Goal: Transaction & Acquisition: Purchase product/service

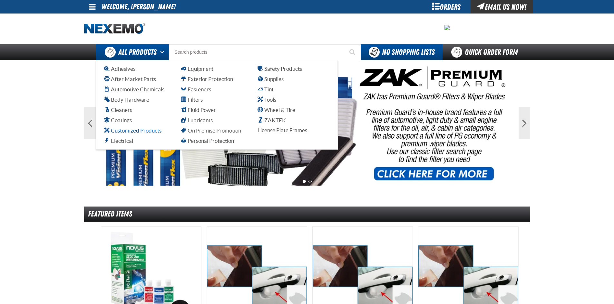
click at [132, 133] on span "Customized Products" at bounding box center [132, 131] width 57 height 6
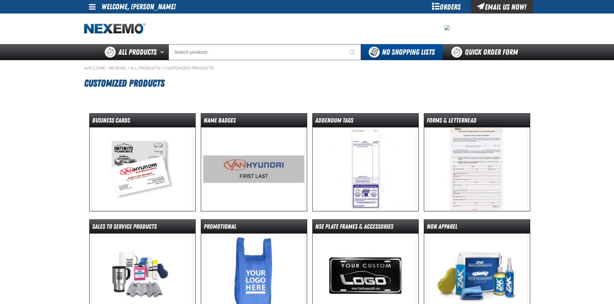
click at [157, 165] on img at bounding box center [141, 170] width 101 height 84
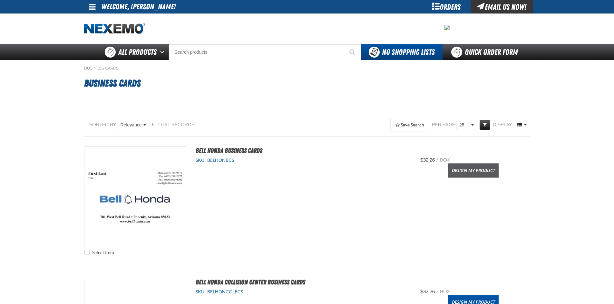
click at [472, 174] on link "Design My Product" at bounding box center [473, 171] width 50 height 14
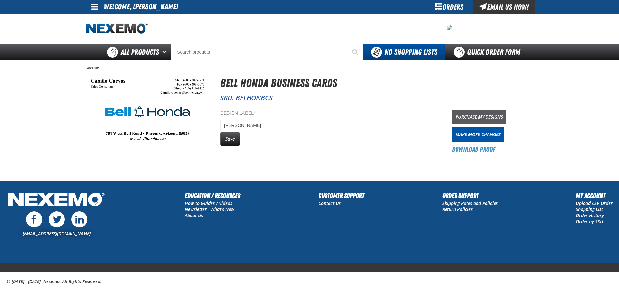
click at [463, 116] on link "Purchase My Designs" at bounding box center [479, 117] width 54 height 14
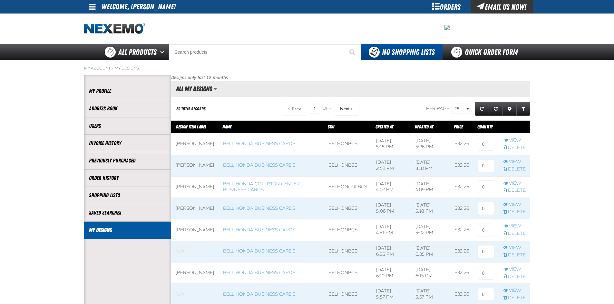
scroll to position [0, 0]
click at [486, 141] on input at bounding box center [486, 144] width 16 height 13
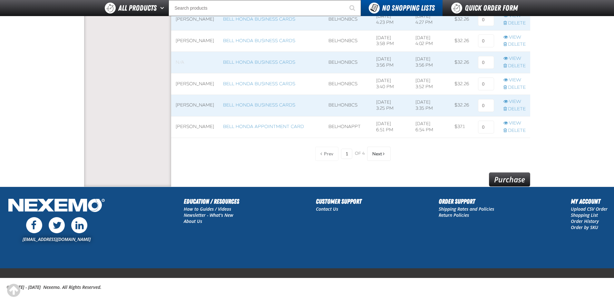
scroll to position [523, 0]
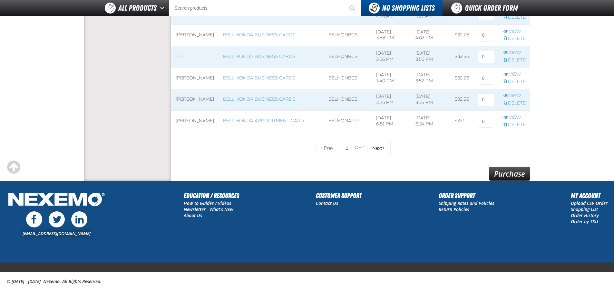
type input "1"
click at [518, 172] on link "Purchase" at bounding box center [509, 174] width 41 height 14
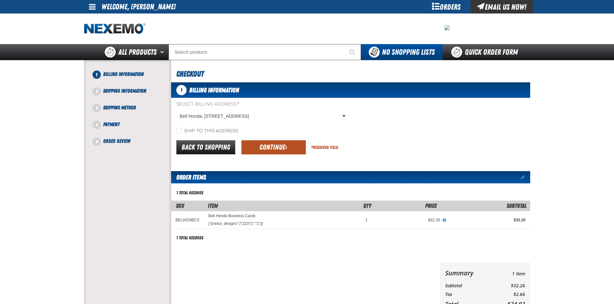
click at [284, 144] on button "Continue" at bounding box center [273, 147] width 64 height 14
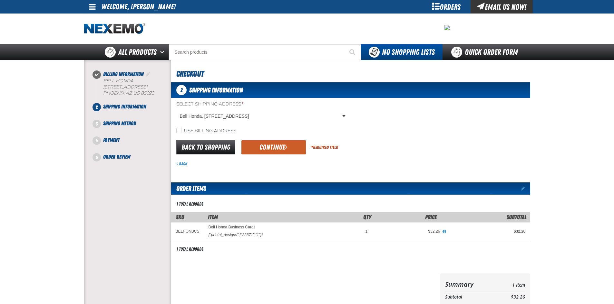
click at [284, 144] on button "Continue" at bounding box center [273, 147] width 64 height 14
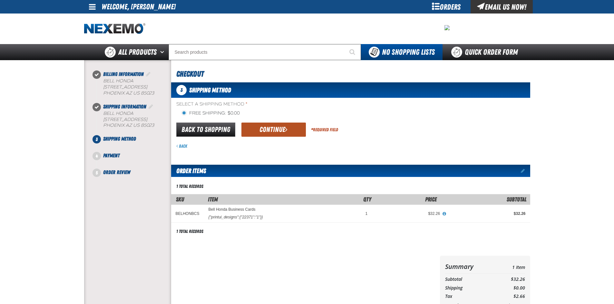
click at [281, 133] on button "Continue" at bounding box center [273, 130] width 64 height 14
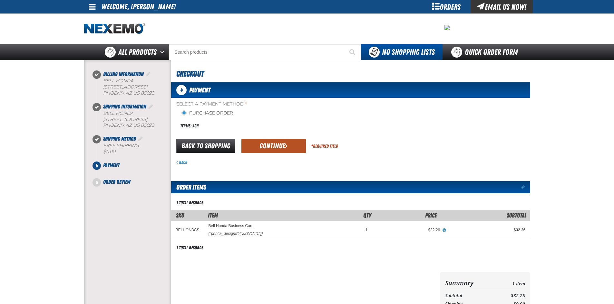
click at [276, 146] on button "Continue" at bounding box center [273, 146] width 64 height 14
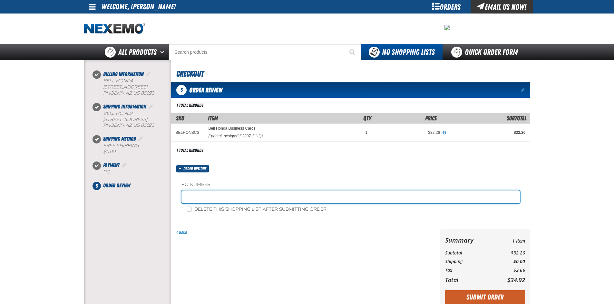
click at [243, 192] on input "text" at bounding box center [350, 197] width 338 height 13
type input "081125FS"
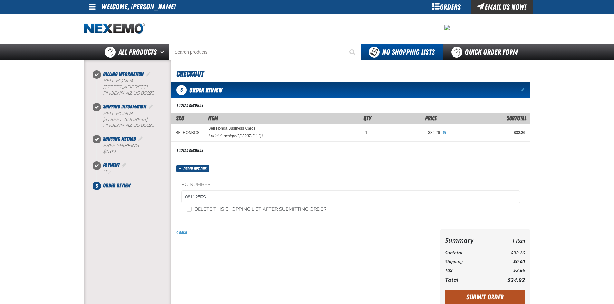
click at [499, 298] on button "Submit Order" at bounding box center [485, 298] width 80 height 14
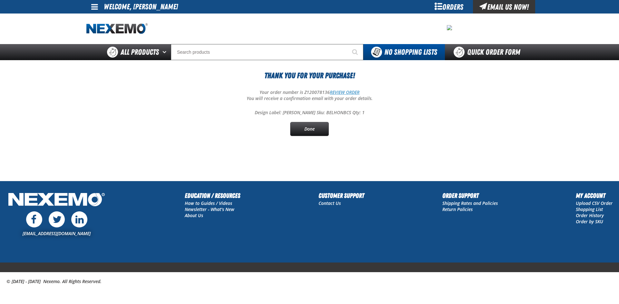
click at [345, 91] on link "REVIEW ORDER" at bounding box center [345, 92] width 30 height 6
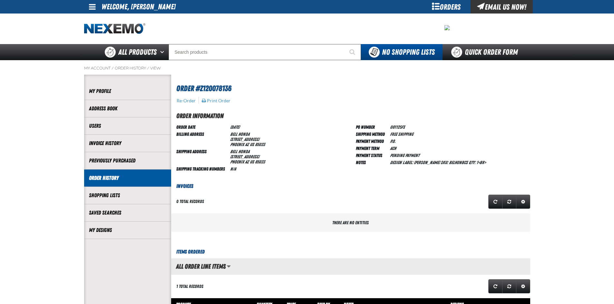
scroll to position [0, 0]
click at [222, 99] on button "Print Order" at bounding box center [215, 101] width 29 height 6
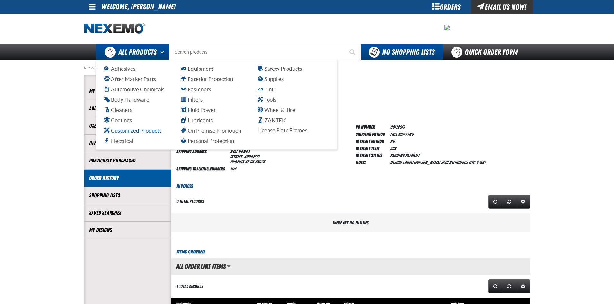
click at [130, 133] on span "Customized Products" at bounding box center [132, 131] width 57 height 6
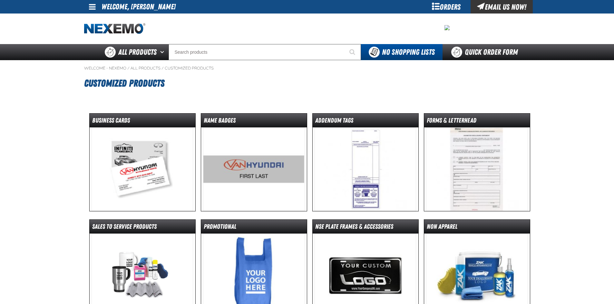
click at [125, 132] on img at bounding box center [141, 170] width 101 height 84
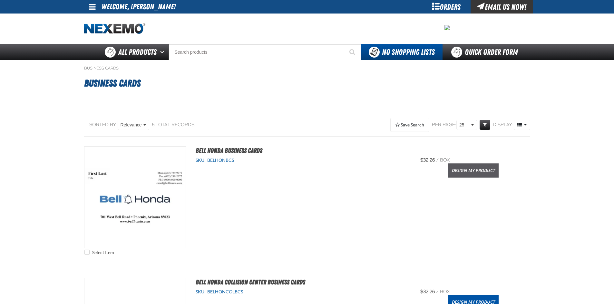
click at [492, 173] on link "Design My Product" at bounding box center [473, 171] width 50 height 14
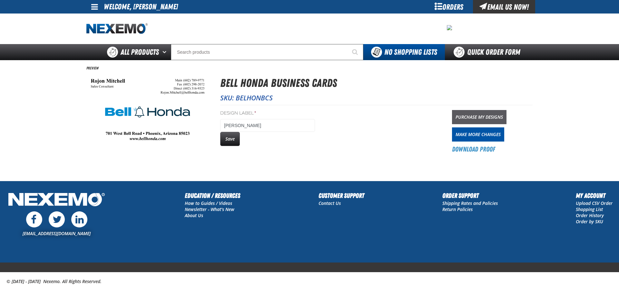
click at [477, 116] on link "Purchase My Designs" at bounding box center [479, 117] width 54 height 14
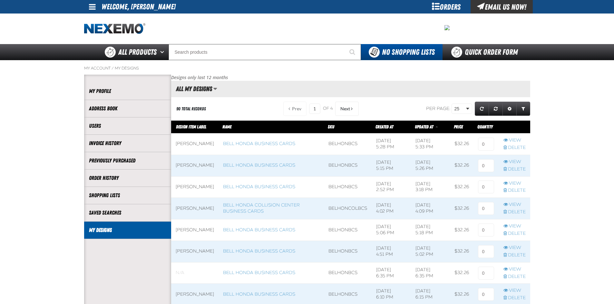
scroll to position [0, 0]
click at [485, 146] on input at bounding box center [486, 144] width 16 height 13
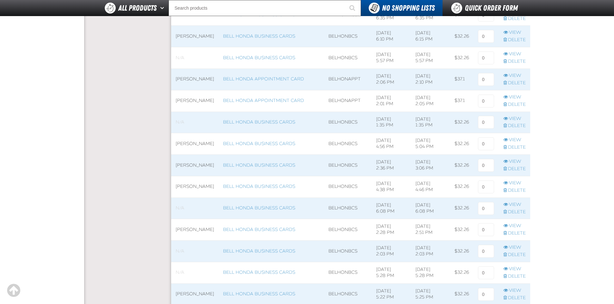
scroll to position [523, 0]
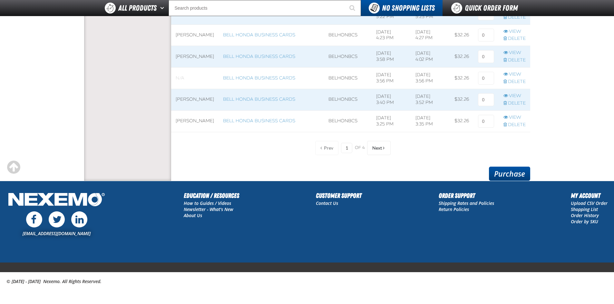
type input "1"
click at [505, 175] on link "Purchase" at bounding box center [509, 174] width 41 height 14
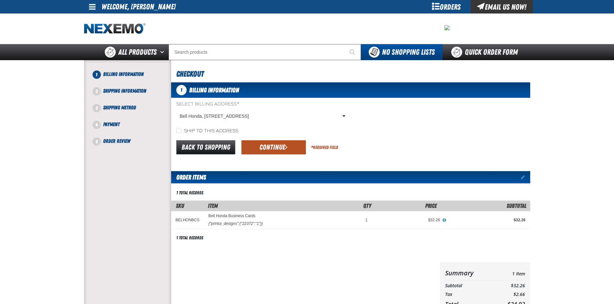
click at [259, 151] on button "Continue" at bounding box center [273, 147] width 64 height 14
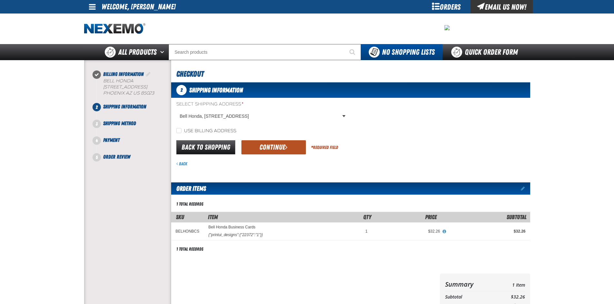
click at [276, 143] on button "Continue" at bounding box center [273, 147] width 64 height 14
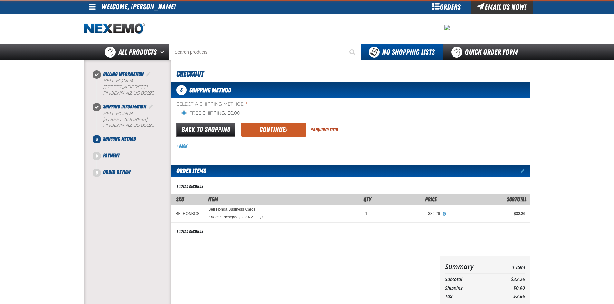
click at [279, 136] on button "Continue" at bounding box center [273, 130] width 64 height 14
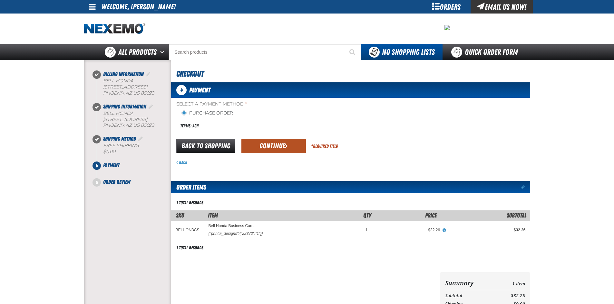
click at [280, 144] on button "Continue" at bounding box center [273, 146] width 64 height 14
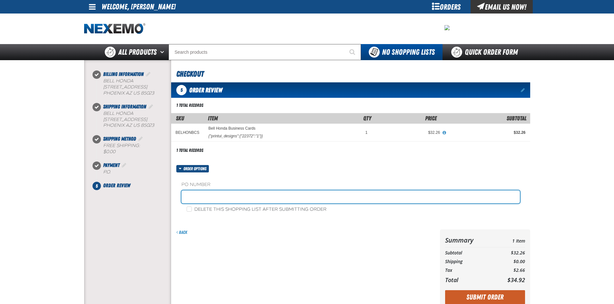
click at [261, 191] on input "text" at bounding box center [350, 197] width 338 height 13
type input "081125FS"
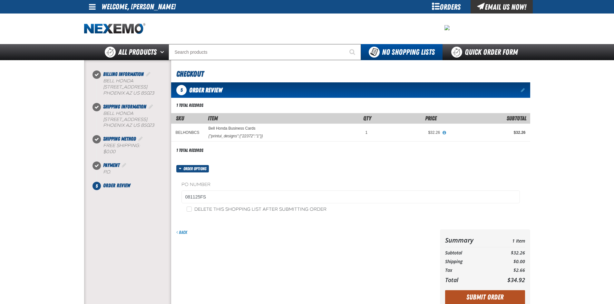
click at [471, 294] on button "Submit Order" at bounding box center [485, 298] width 80 height 14
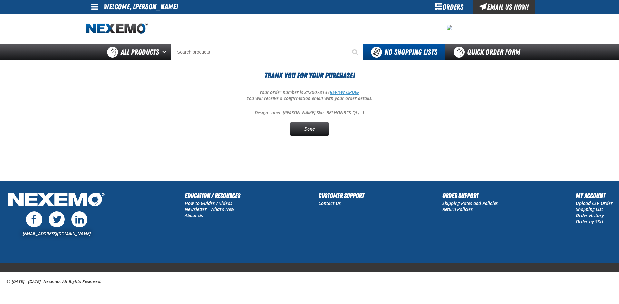
click at [339, 92] on link "REVIEW ORDER" at bounding box center [345, 92] width 30 height 6
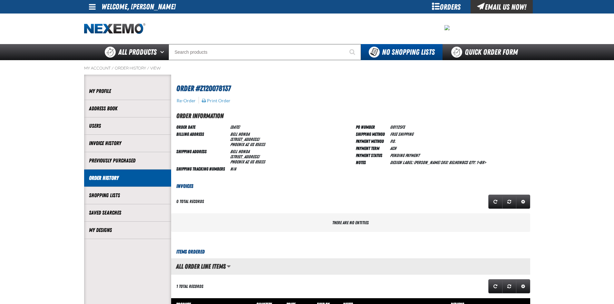
scroll to position [0, 0]
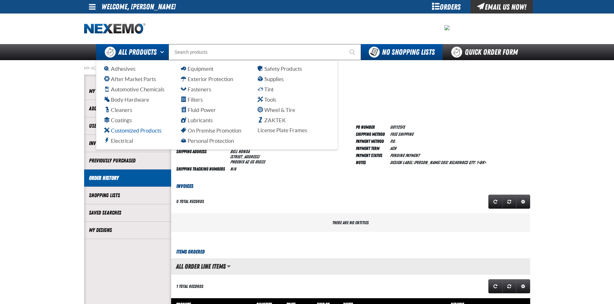
click at [120, 130] on span "Customized Products" at bounding box center [132, 131] width 57 height 6
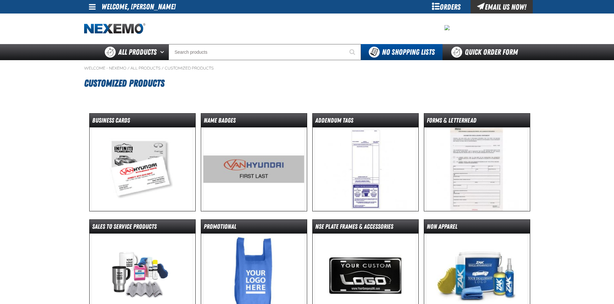
click at [142, 150] on img at bounding box center [141, 170] width 101 height 84
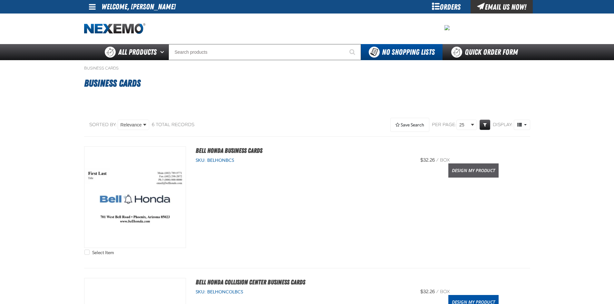
click at [457, 171] on link "Design My Product" at bounding box center [473, 171] width 50 height 14
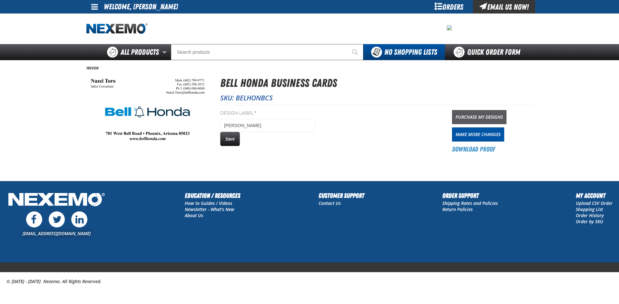
click at [474, 116] on link "Purchase My Designs" at bounding box center [479, 117] width 54 height 14
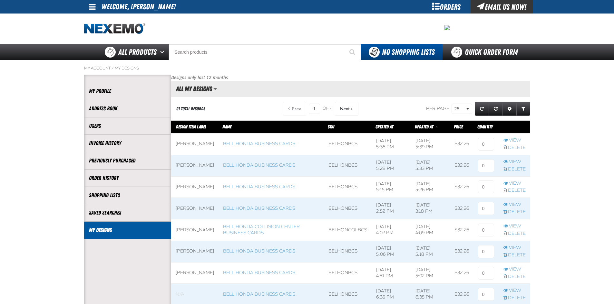
scroll to position [0, 0]
click at [487, 141] on input at bounding box center [486, 144] width 16 height 13
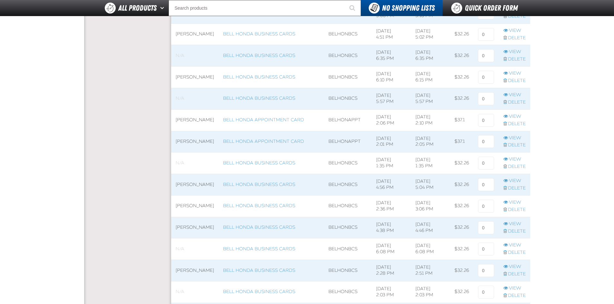
scroll to position [523, 0]
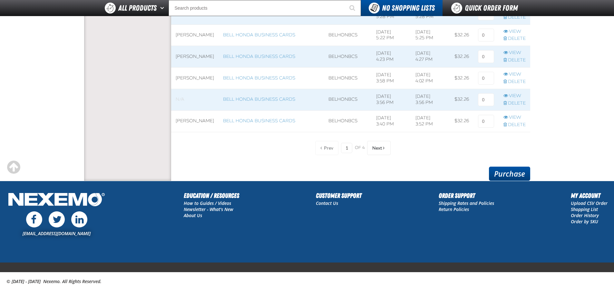
type input "1"
click at [528, 177] on link "Purchase" at bounding box center [509, 174] width 41 height 14
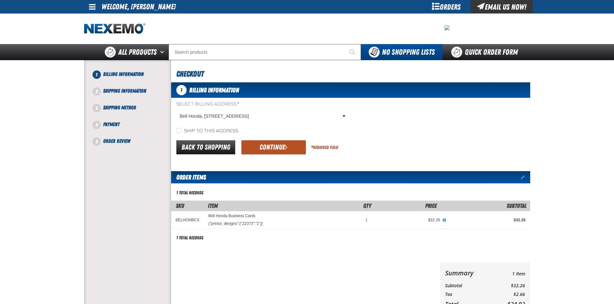
click at [268, 151] on button "Continue" at bounding box center [273, 147] width 64 height 14
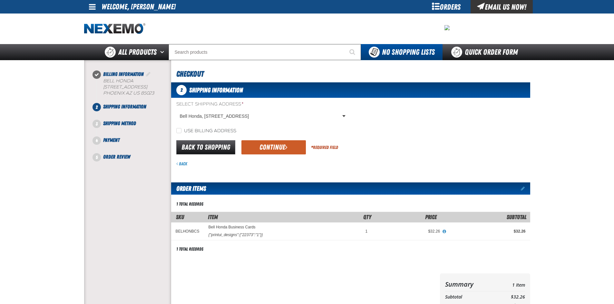
click at [268, 151] on button "Continue" at bounding box center [273, 147] width 64 height 14
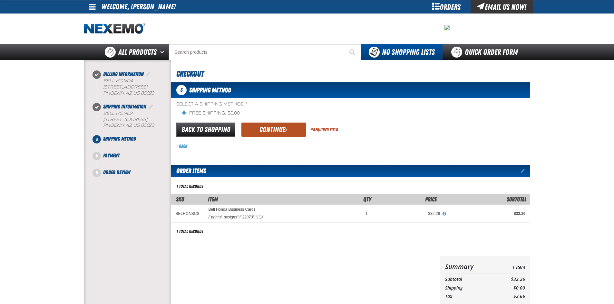
click at [272, 136] on button "Continue" at bounding box center [273, 130] width 64 height 14
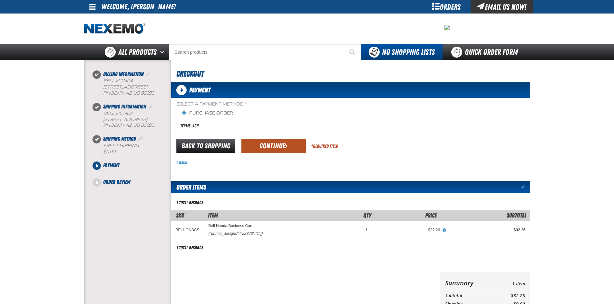
click at [270, 143] on button "Continue" at bounding box center [273, 146] width 64 height 14
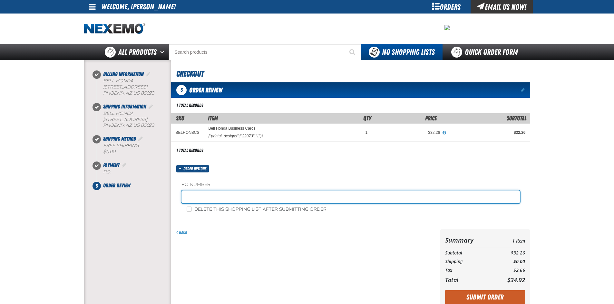
click at [359, 196] on input "text" at bounding box center [350, 197] width 338 height 13
type input "081125FS"
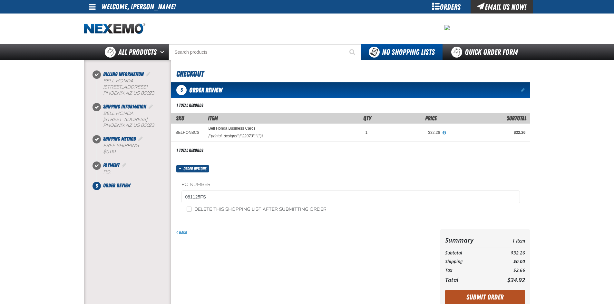
click at [481, 294] on button "Submit Order" at bounding box center [485, 298] width 80 height 14
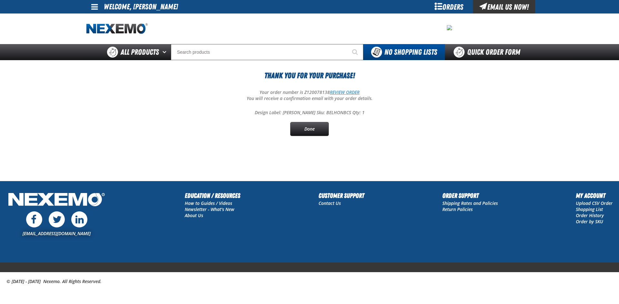
click at [346, 91] on link "REVIEW ORDER" at bounding box center [345, 92] width 30 height 6
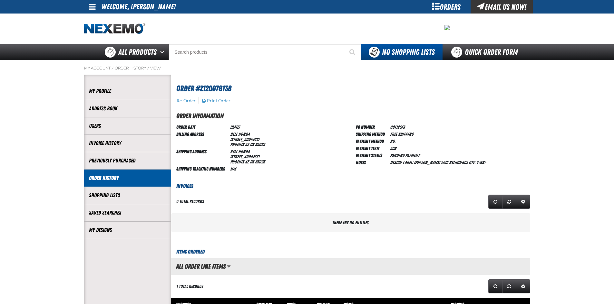
scroll to position [0, 0]
